Goal: Check status

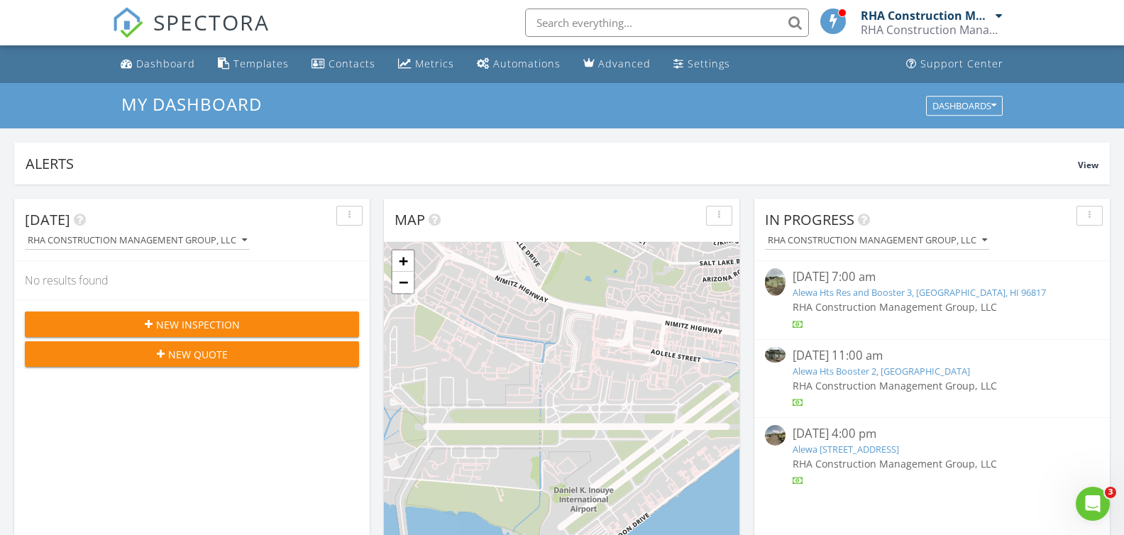
click at [863, 368] on link "Alewa Hts Booster 2, [GEOGRAPHIC_DATA]" at bounding box center [881, 371] width 177 height 13
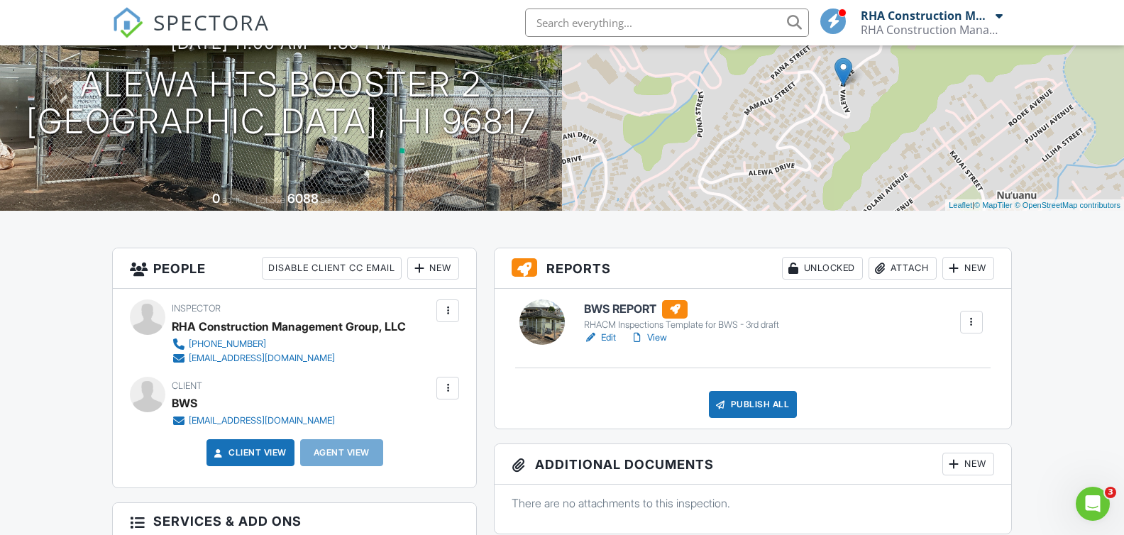
click at [647, 338] on link "View" at bounding box center [648, 338] width 37 height 14
